Goal: Task Accomplishment & Management: Manage account settings

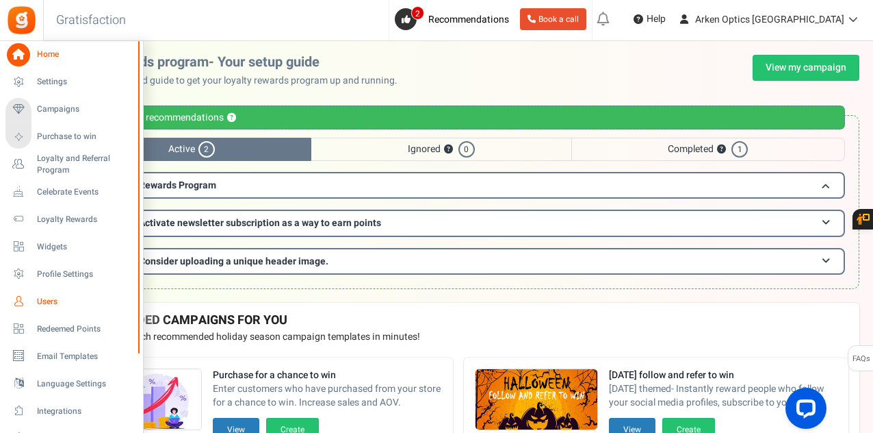
click at [47, 296] on span "Users" at bounding box center [85, 302] width 96 height 12
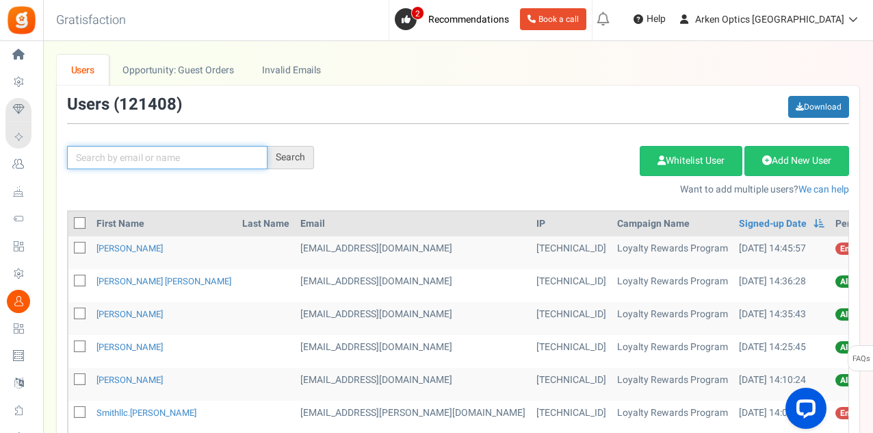
click at [157, 153] on input "text" at bounding box center [167, 157] width 201 height 23
paste input "[EMAIL_ADDRESS][DOMAIN_NAME]"
type input "[EMAIL_ADDRESS][DOMAIN_NAME]"
click at [296, 161] on div "Search" at bounding box center [291, 157] width 47 height 23
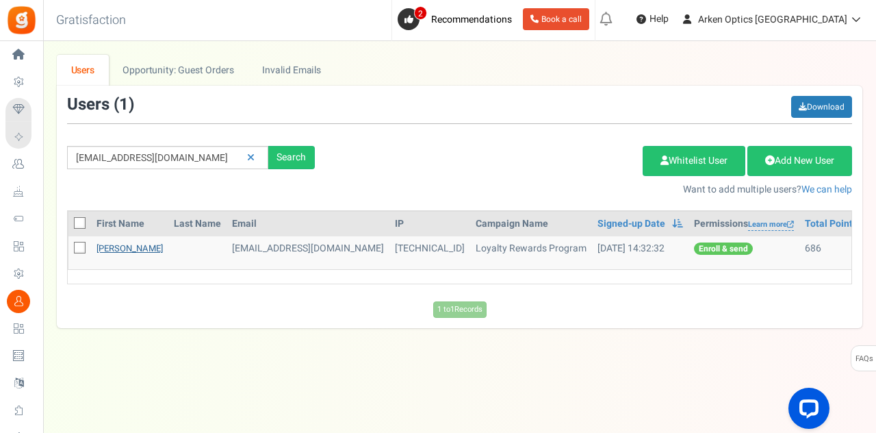
click at [146, 247] on link "[PERSON_NAME]" at bounding box center [130, 248] width 66 height 13
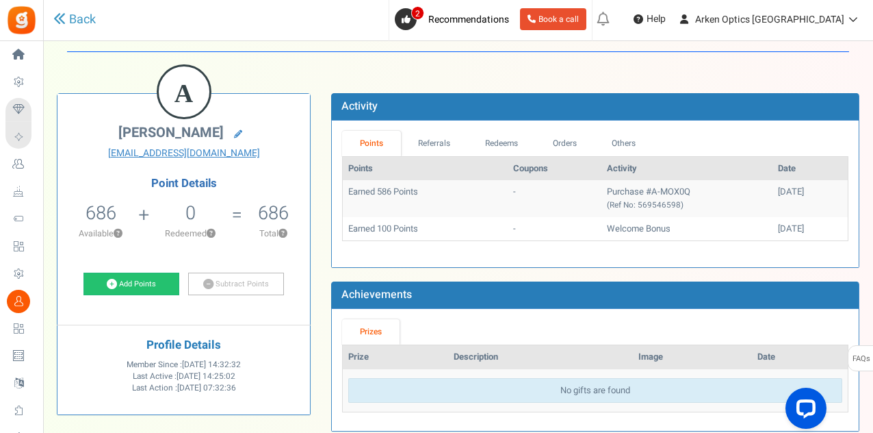
scroll to position [47, 0]
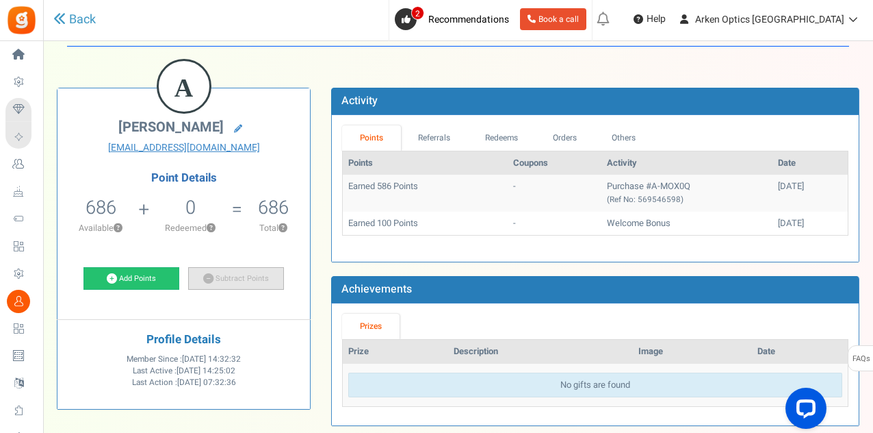
click at [240, 280] on link "Subtract Points" at bounding box center [236, 278] width 96 height 23
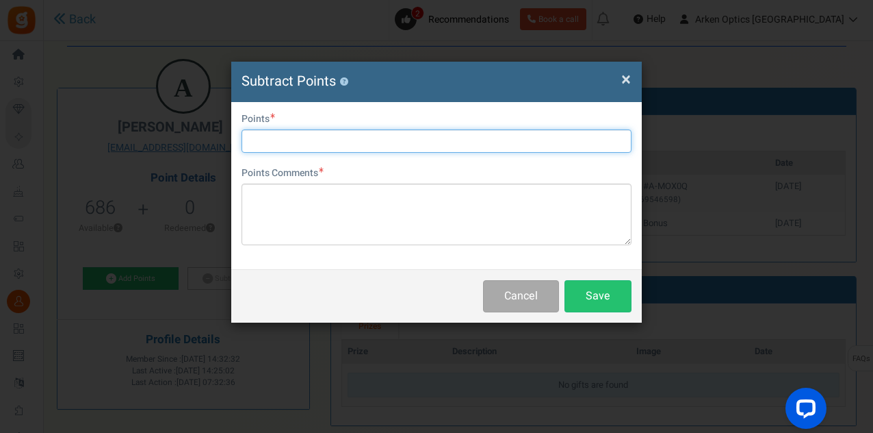
click at [276, 136] on input "text" at bounding box center [437, 140] width 390 height 23
type input "686"
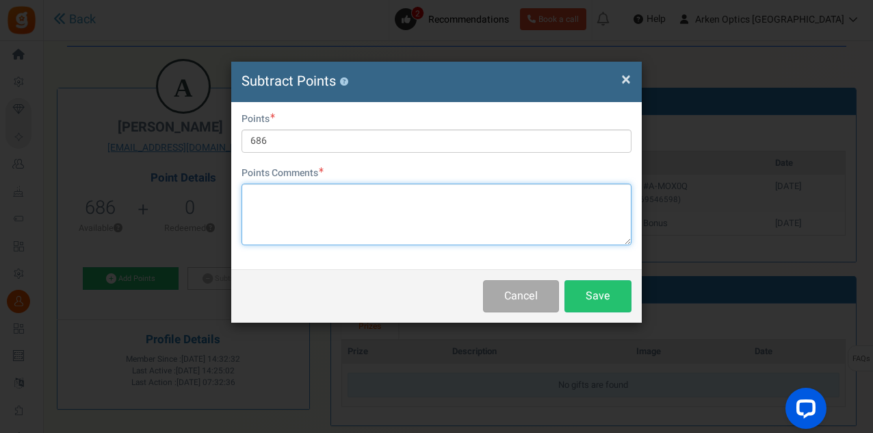
click at [300, 214] on textarea at bounding box center [437, 214] width 390 height 62
paste textarea "[EMAIL_ADDRESS][DOMAIN_NAME]"
type textarea "9/23/25 Combined points to Bushwackingavast@gmail.com-DL"
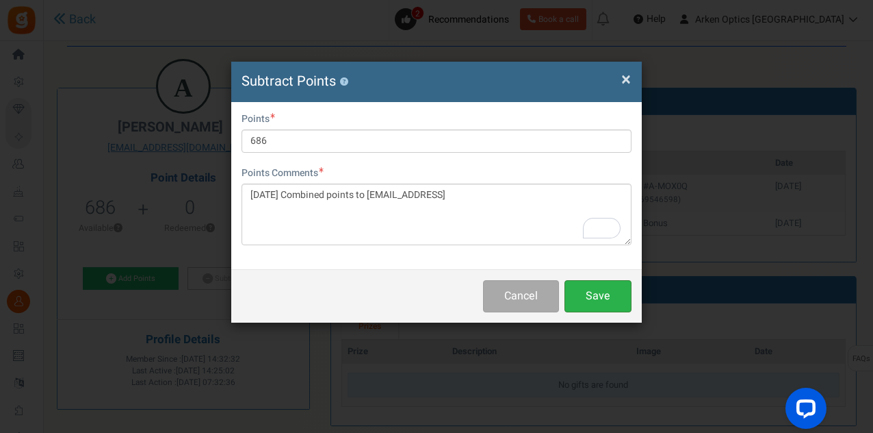
click at [584, 291] on button "Save" at bounding box center [598, 296] width 67 height 32
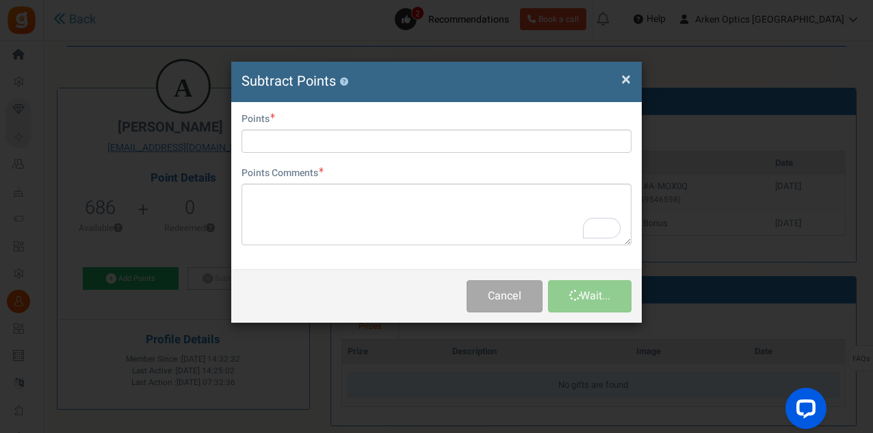
scroll to position [0, 0]
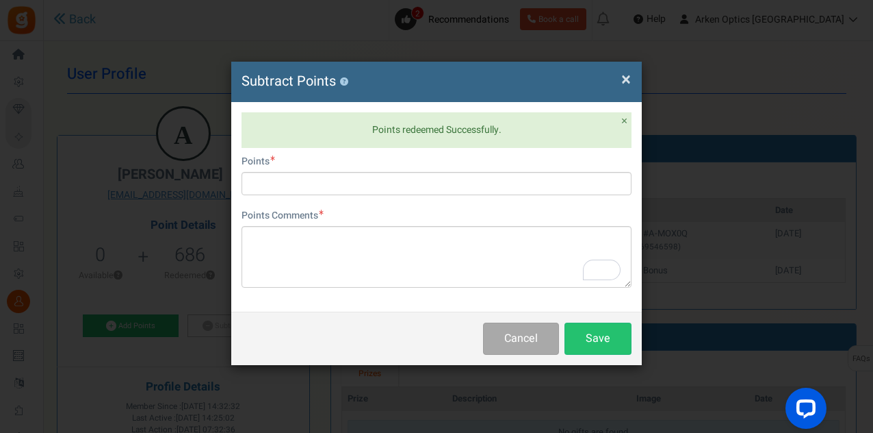
click at [621, 79] on span "×" at bounding box center [626, 79] width 10 height 26
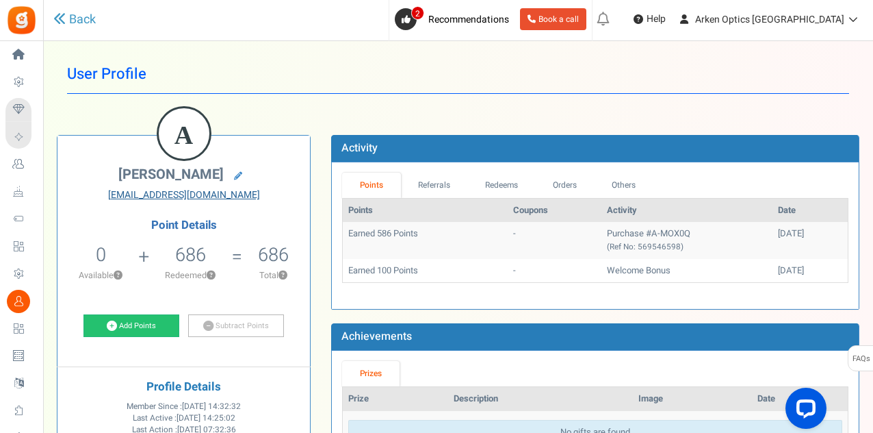
click at [122, 193] on link "chefalexv@gmail.com" at bounding box center [184, 195] width 232 height 14
click at [234, 173] on icon at bounding box center [238, 176] width 8 height 8
type input "[PERSON_NAME]"
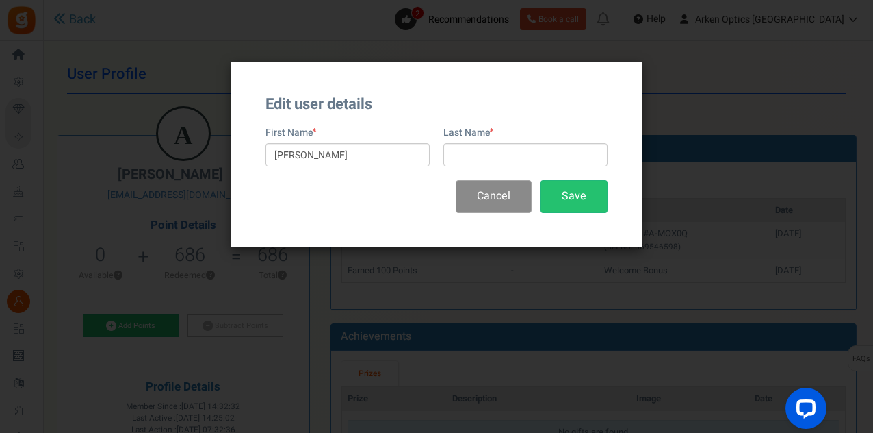
click at [498, 205] on button "Cancel" at bounding box center [494, 196] width 76 height 32
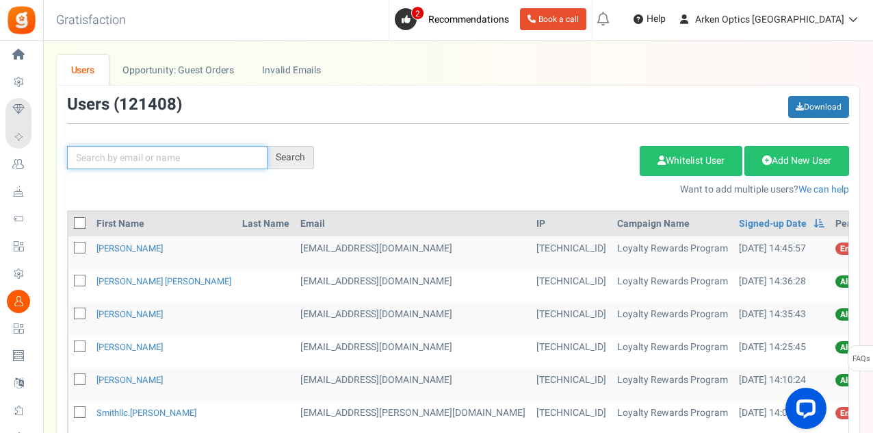
click at [173, 151] on input "text" at bounding box center [167, 157] width 201 height 23
paste input "[EMAIL_ADDRESS][DOMAIN_NAME]"
type input "[EMAIL_ADDRESS][DOMAIN_NAME]"
click at [282, 159] on div "Search" at bounding box center [291, 157] width 47 height 23
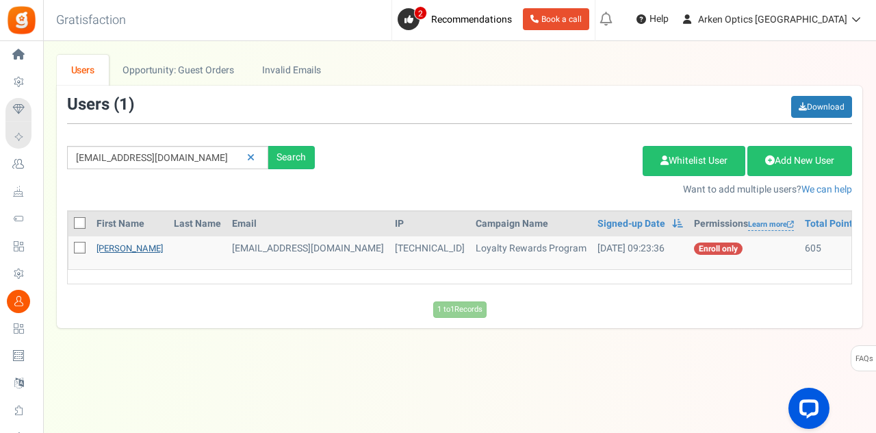
click at [128, 248] on link "[PERSON_NAME]" at bounding box center [130, 248] width 66 height 13
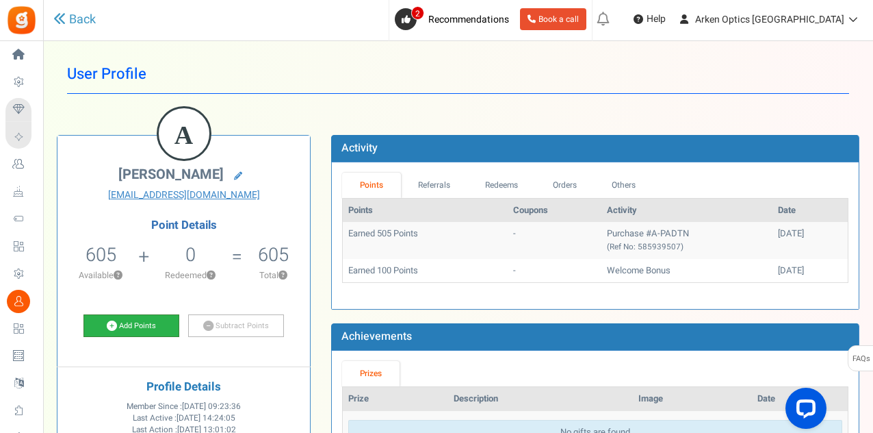
click at [140, 322] on link "Add Points" at bounding box center [131, 325] width 96 height 23
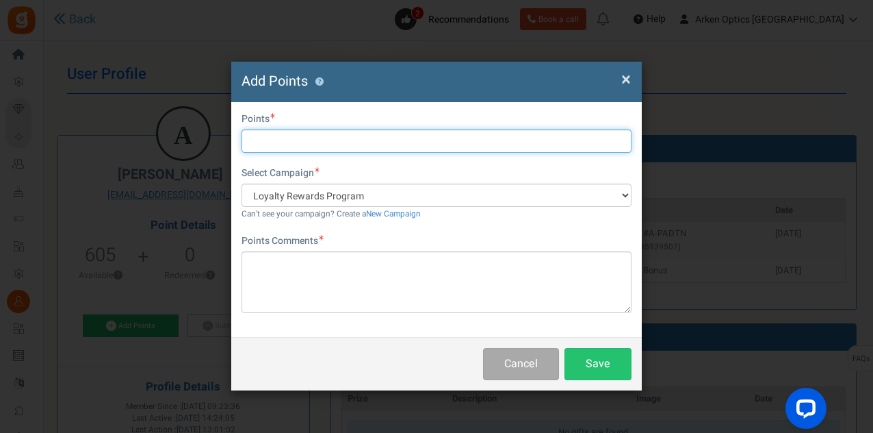
click at [301, 149] on input "text" at bounding box center [437, 140] width 390 height 23
type input "^"
type input "686"
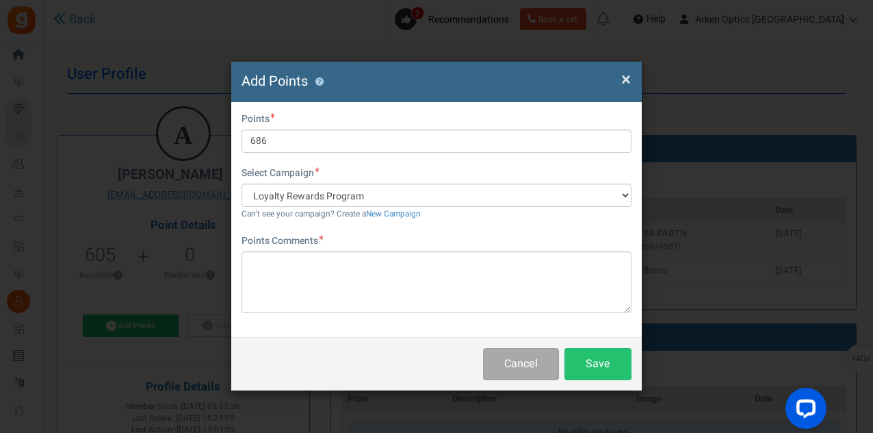
click at [339, 246] on div "Points Comments Char(s) : 0 Allows basic HTML" at bounding box center [437, 273] width 390 height 79
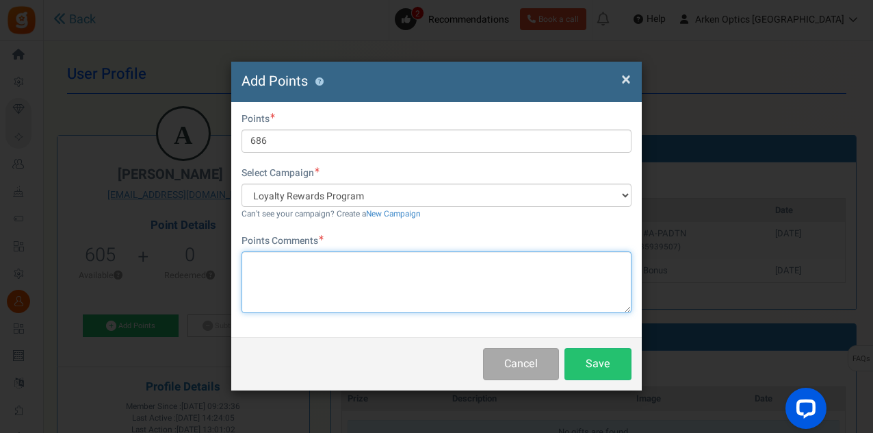
click at [330, 255] on textarea at bounding box center [437, 282] width 390 height 62
click at [465, 270] on textarea "[DATE]" at bounding box center [437, 282] width 390 height 62
paste textarea "[EMAIL_ADDRESS][DOMAIN_NAME]"
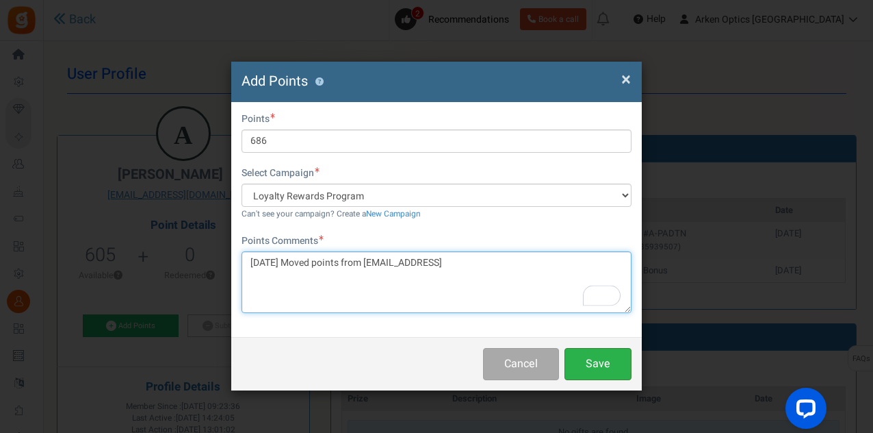
type textarea "[DATE] Moved points from [EMAIL_ADDRESS]"
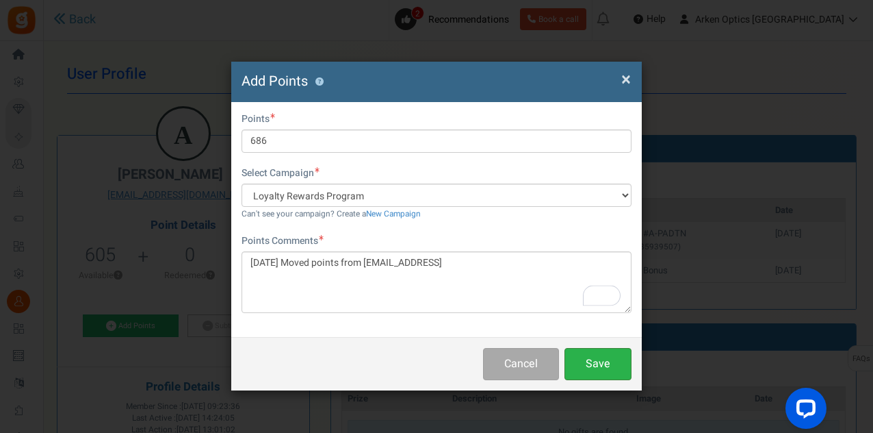
click at [578, 361] on button "Save" at bounding box center [598, 364] width 67 height 32
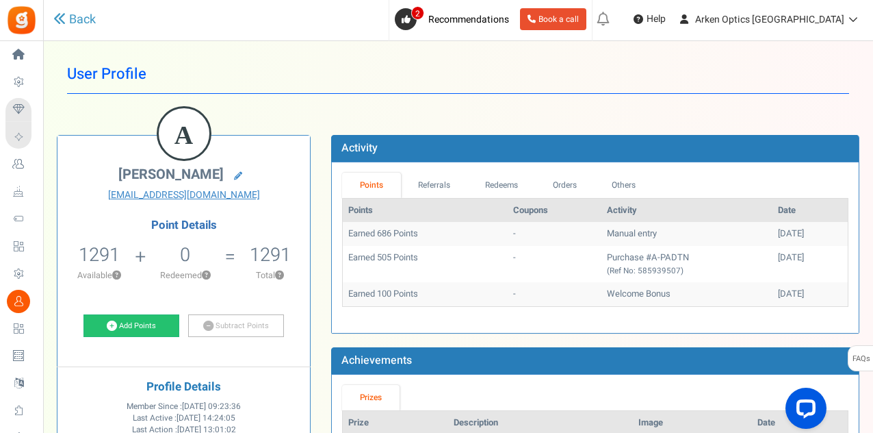
click at [461, 246] on td "Earned 505 Points" at bounding box center [425, 264] width 165 height 36
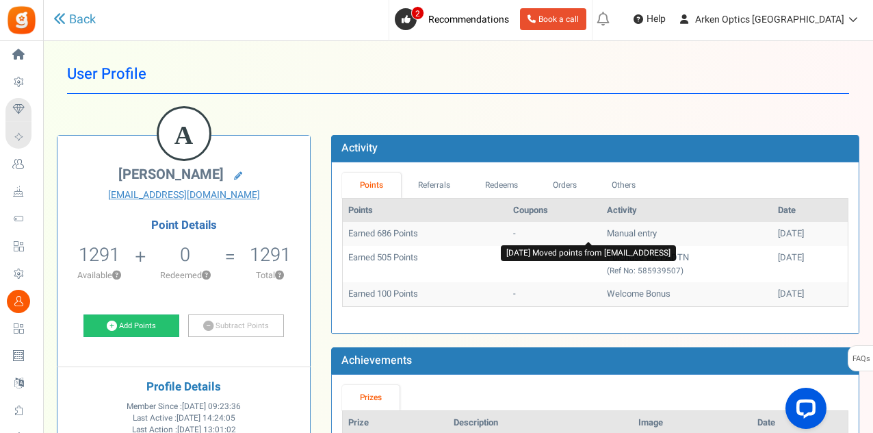
click at [607, 228] on span "Manual entry" at bounding box center [632, 233] width 50 height 13
